Goal: Transaction & Acquisition: Purchase product/service

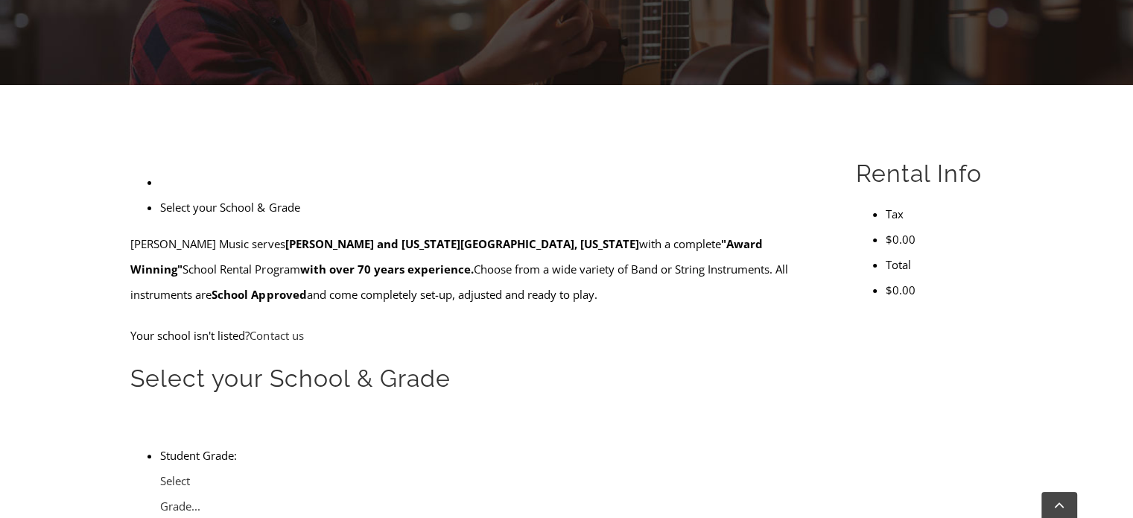
scroll to position [316, 0]
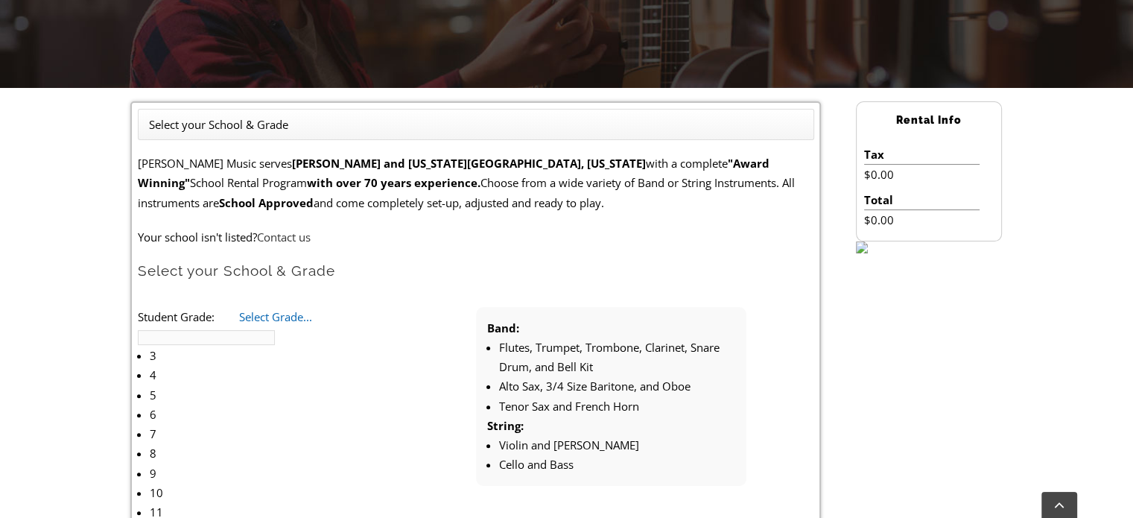
click at [312, 314] on link "Select Grade..." at bounding box center [275, 316] width 73 height 15
click at [263, 385] on li "5" at bounding box center [232, 394] width 165 height 19
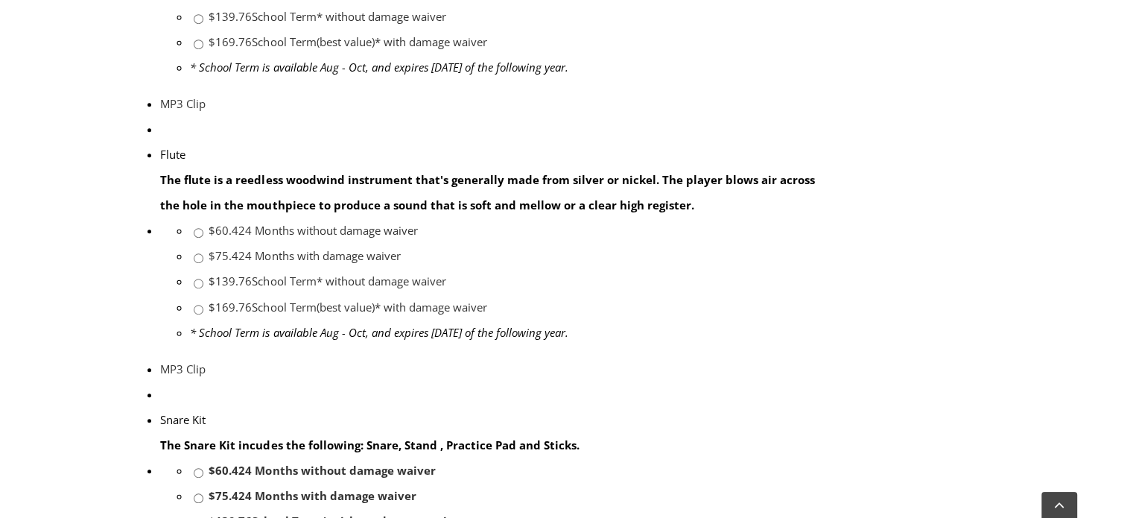
scroll to position [1232, 0]
